Goal: Find specific page/section: Find specific page/section

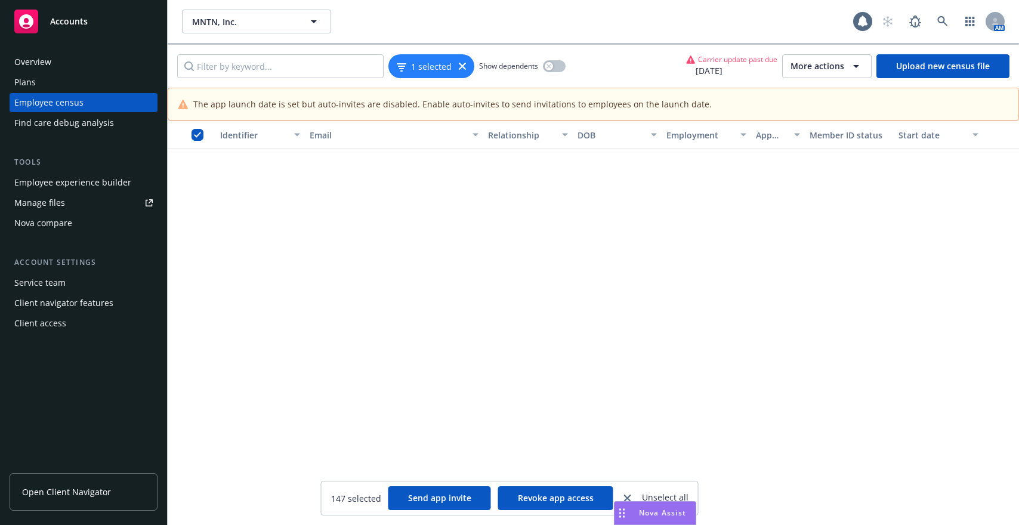
scroll to position [7516, 0]
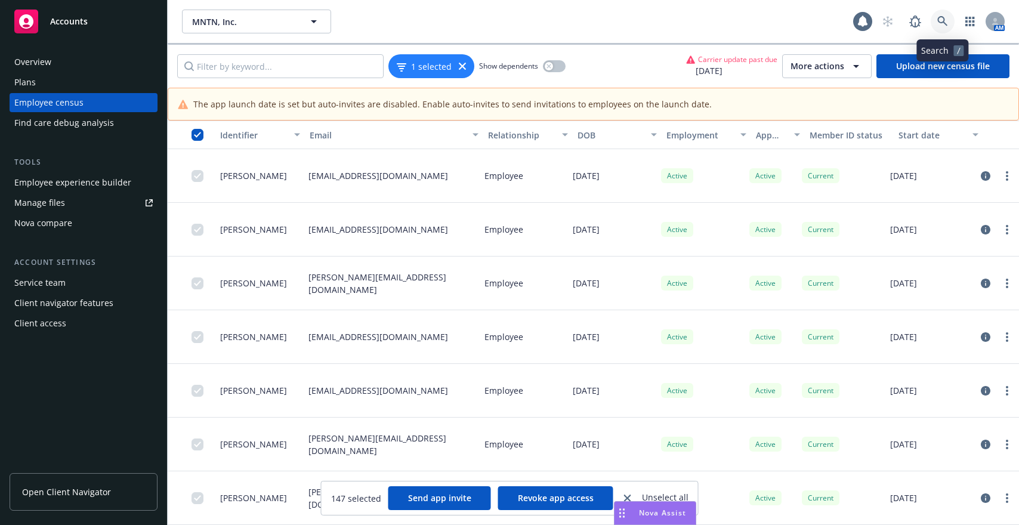
click at [942, 24] on icon at bounding box center [942, 21] width 11 height 11
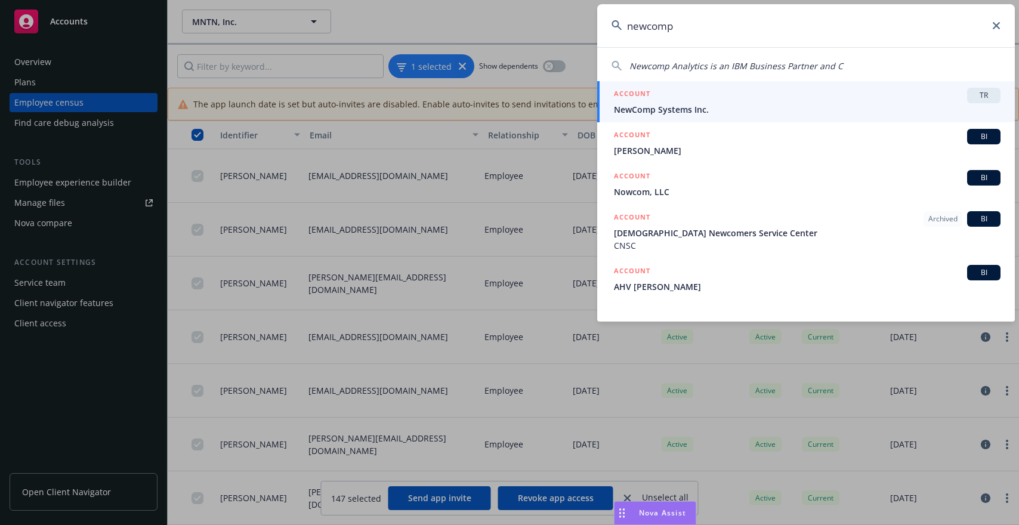
type input "newcomp"
click at [725, 98] on div "ACCOUNT TR" at bounding box center [807, 96] width 387 height 16
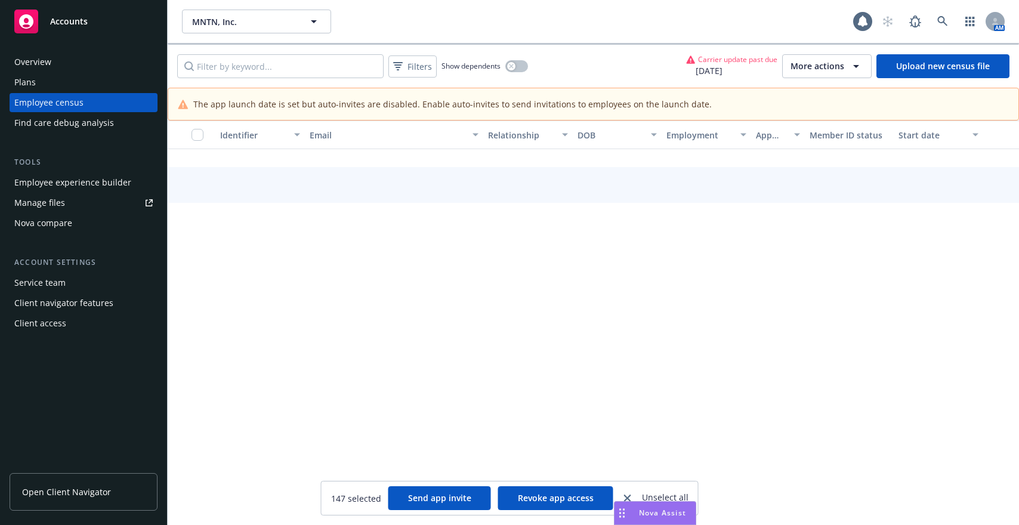
scroll to position [4993, 0]
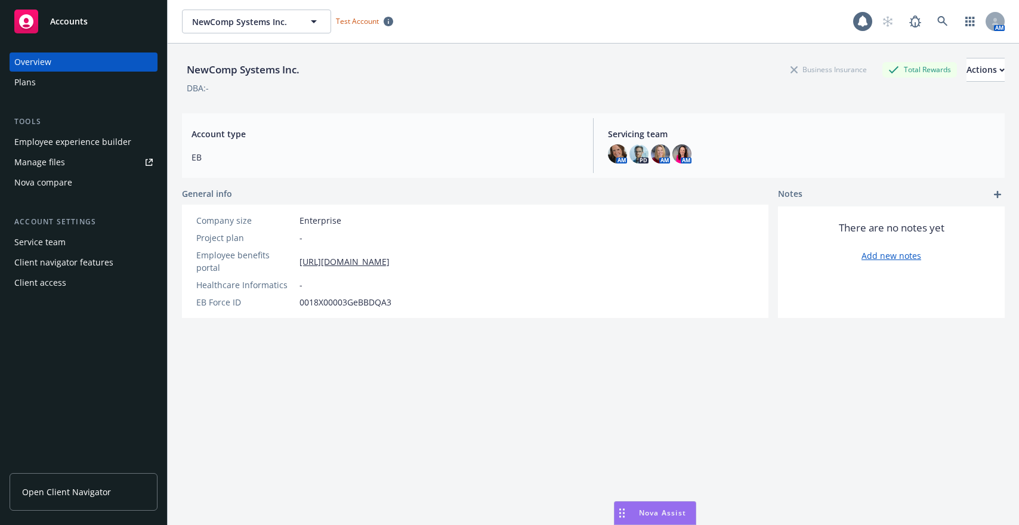
click at [614, 481] on div "NewComp Systems Inc. Business Insurance Total Rewards Actions DBA: - Account ty…" at bounding box center [593, 299] width 823 height 511
click at [106, 481] on link "Open Client Navigator" at bounding box center [84, 492] width 148 height 38
